Goal: Task Accomplishment & Management: Use online tool/utility

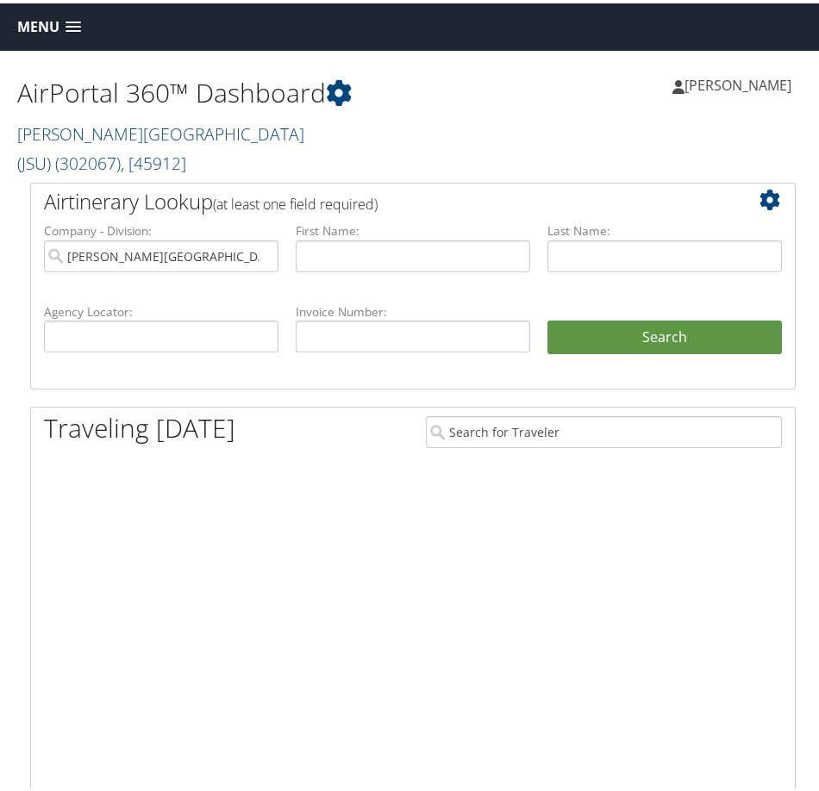
click at [41, 30] on span "Menu" at bounding box center [38, 24] width 42 height 16
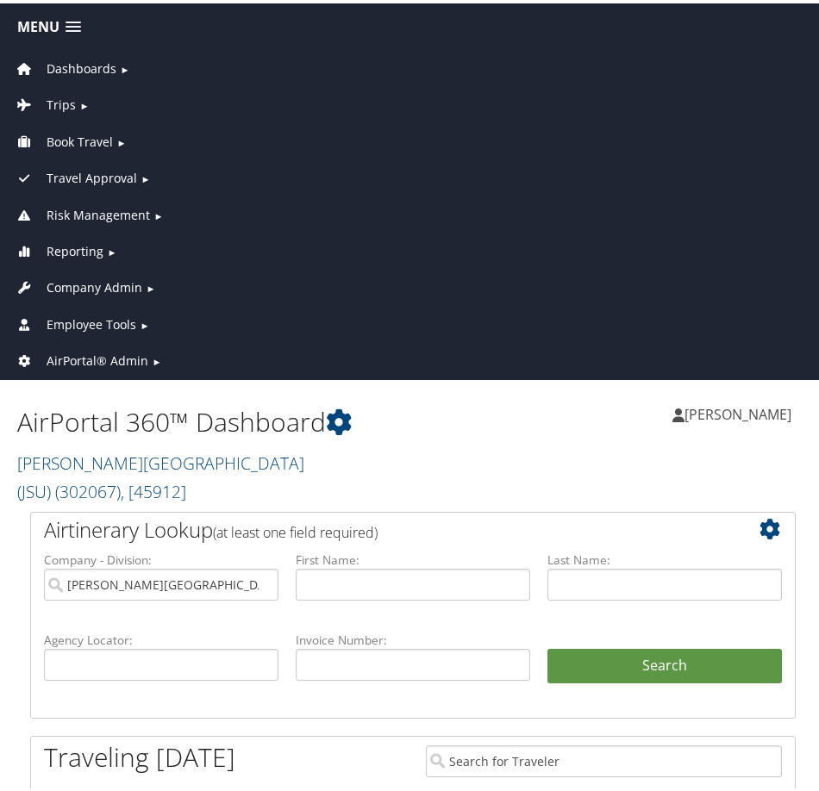
click at [76, 351] on span "AirPortal® Admin" at bounding box center [98, 357] width 102 height 19
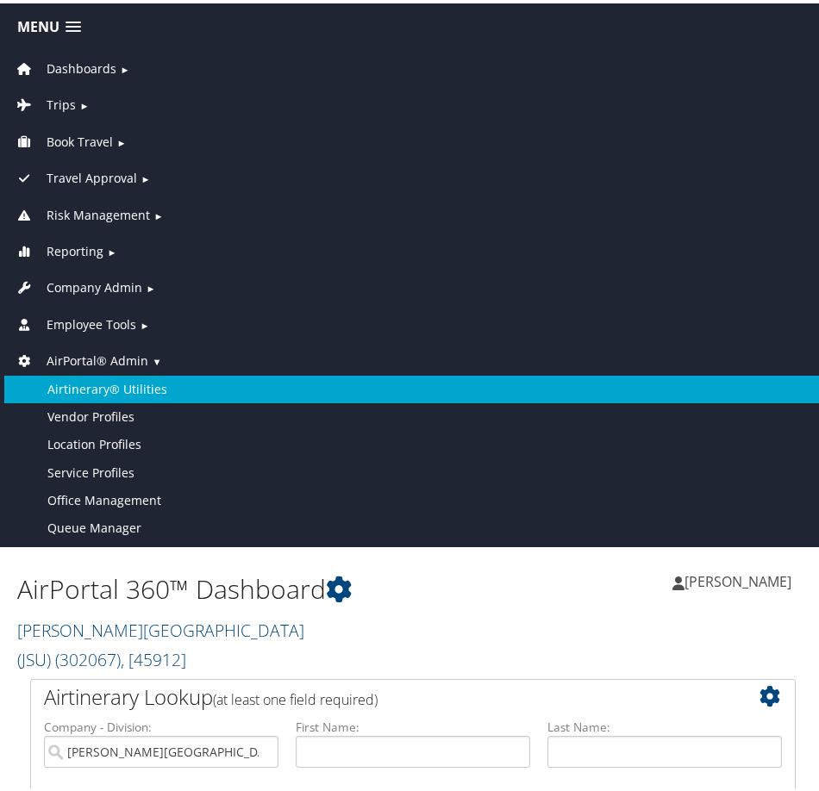
click at [122, 385] on link "Airtinerary® Utilities" at bounding box center [412, 386] width 817 height 28
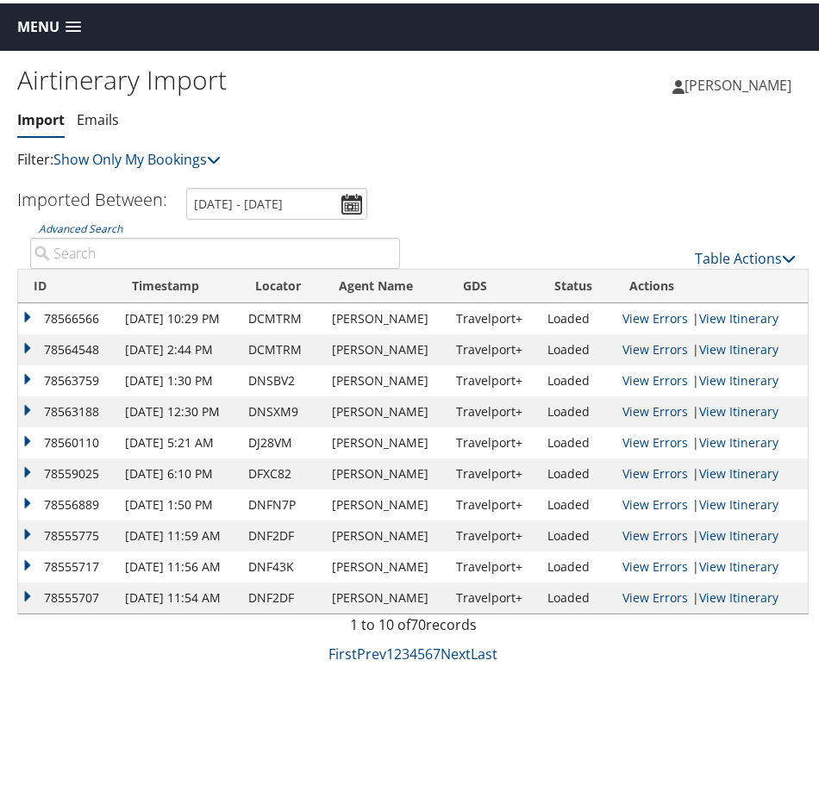
click at [52, 676] on div "Airtinerary Import [GEOGRAPHIC_DATA] Emails Import Emails Filter: Show Only My …" at bounding box center [413, 442] width 826 height 791
click at [730, 241] on div "Table Actions" at bounding box center [611, 240] width 396 height 49
click at [727, 249] on link "Table Actions" at bounding box center [745, 255] width 101 height 19
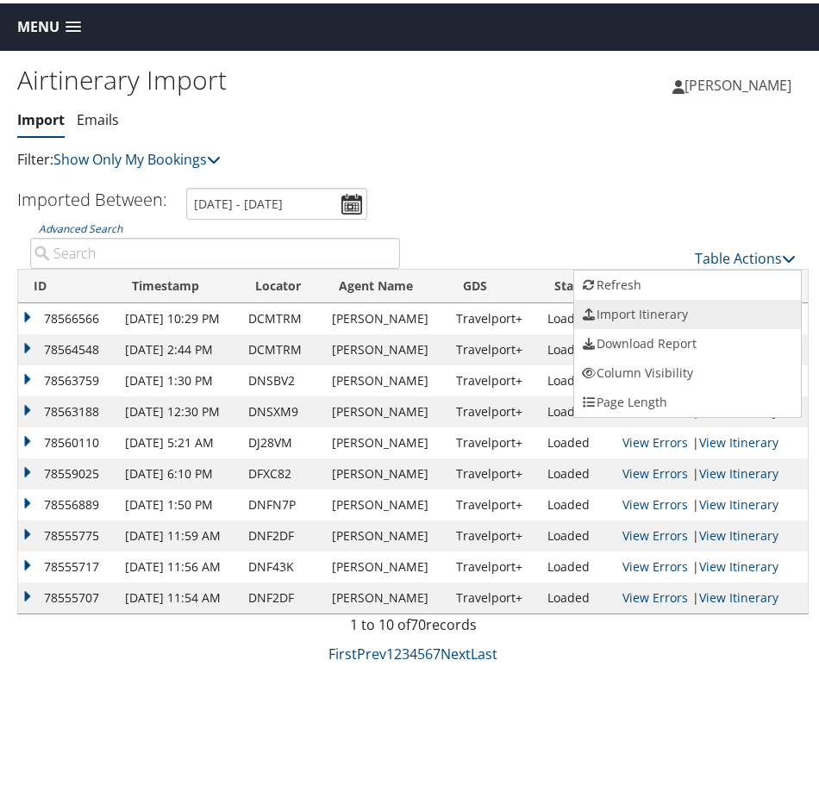
click at [627, 312] on link "Import Itinerary" at bounding box center [687, 311] width 227 height 29
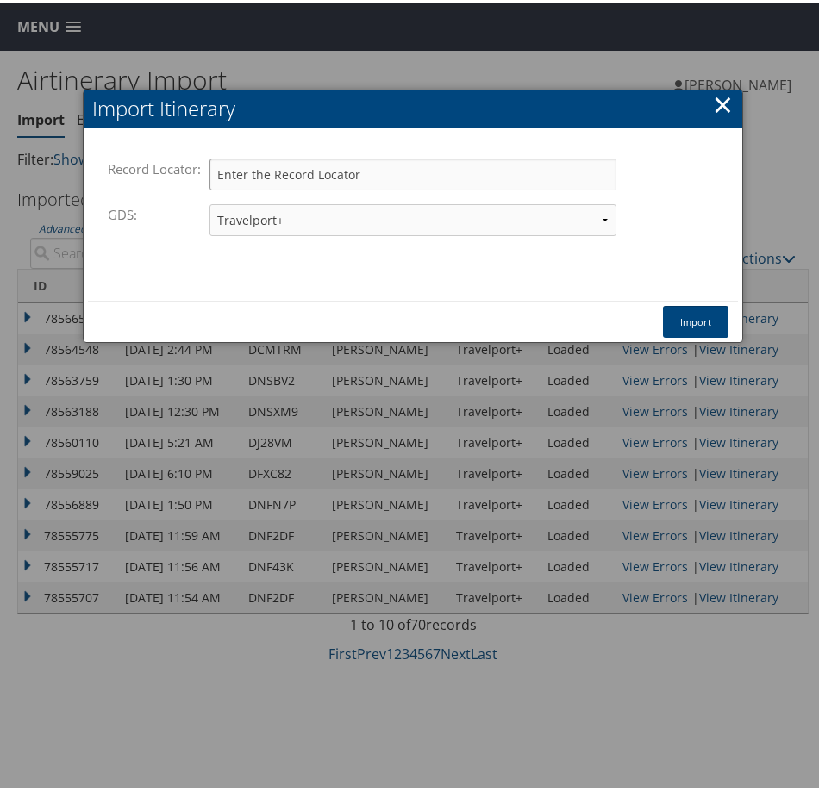
click at [297, 168] on input "Record Locator:" at bounding box center [413, 171] width 407 height 32
paste input "DP38MY"
type input "DP38MY"
click at [700, 321] on button "Import" at bounding box center [696, 319] width 66 height 32
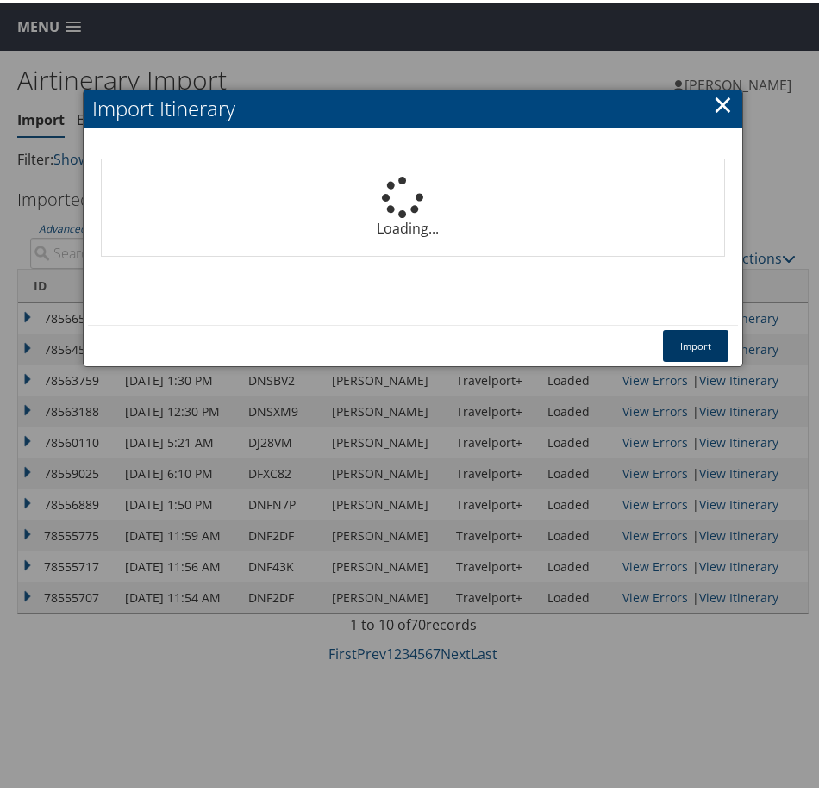
select select "1P"
